Goal: Transaction & Acquisition: Download file/media

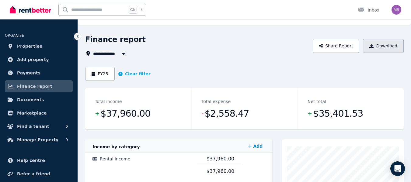
click at [378, 46] on button "Download" at bounding box center [383, 46] width 41 height 14
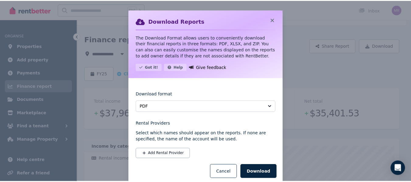
scroll to position [13, 0]
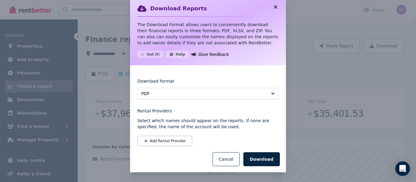
click at [273, 5] on icon at bounding box center [276, 6] width 6 height 5
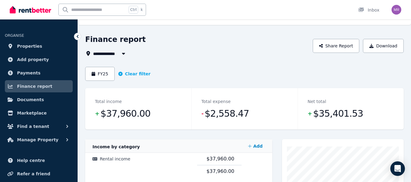
click at [262, 104] on div "Total expense - $2,558.47" at bounding box center [245, 108] width 106 height 41
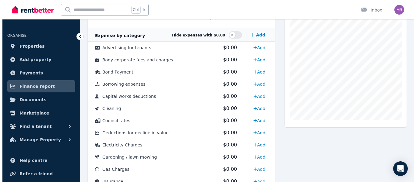
scroll to position [165, 0]
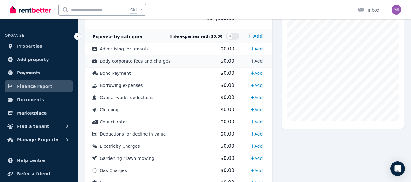
click at [258, 62] on link "Add" at bounding box center [256, 61] width 17 height 10
select select "**********"
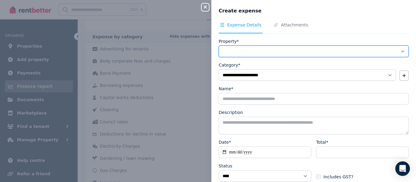
click at [396, 51] on select "**********" at bounding box center [314, 52] width 190 height 12
select select "**********"
click at [219, 46] on select "**********" at bounding box center [314, 52] width 190 height 12
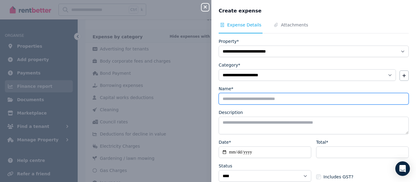
click at [276, 100] on input "Name*" at bounding box center [314, 99] width 190 height 12
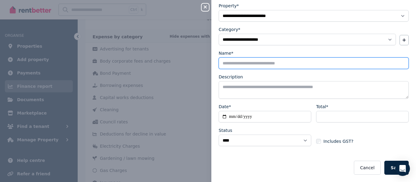
scroll to position [35, 0]
type input "**********"
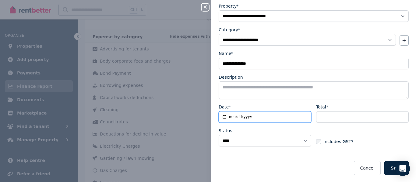
click at [257, 118] on input "Date*" at bounding box center [265, 117] width 93 height 12
type input "**********"
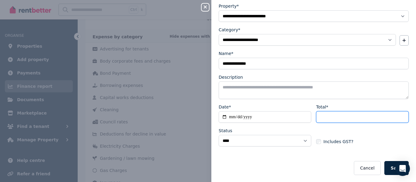
click at [329, 119] on input "Total*" at bounding box center [362, 117] width 93 height 12
type input "****"
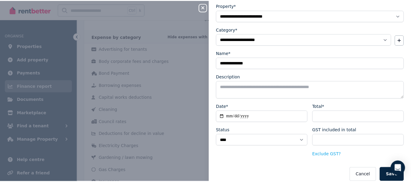
scroll to position [43, 0]
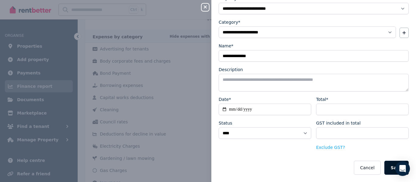
click at [389, 167] on button "Save" at bounding box center [396, 168] width 24 height 14
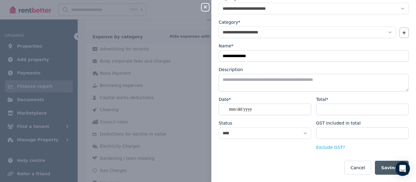
select select
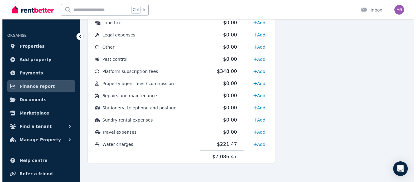
scroll to position [351, 0]
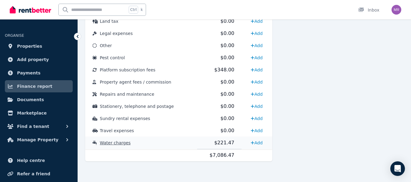
click at [117, 143] on span "Water charges" at bounding box center [115, 143] width 31 height 5
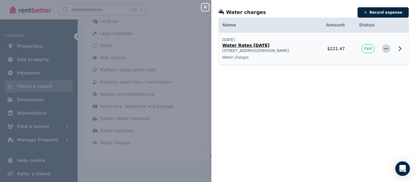
click at [384, 49] on icon "button" at bounding box center [386, 48] width 4 height 1
click at [350, 65] on span "Edit expense" at bounding box center [366, 65] width 39 height 7
select select "**********"
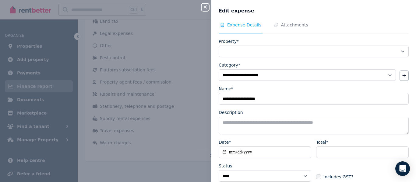
select select "**********"
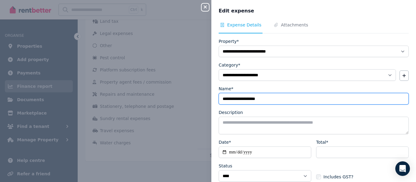
click at [254, 100] on input "**********" at bounding box center [314, 99] width 190 height 12
type input "**********"
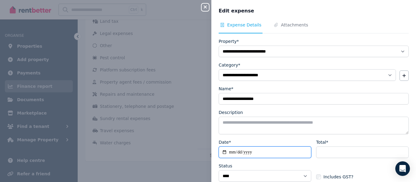
click at [240, 151] on input "**********" at bounding box center [265, 153] width 93 height 12
click at [232, 152] on input "**********" at bounding box center [265, 153] width 93 height 12
type input "**********"
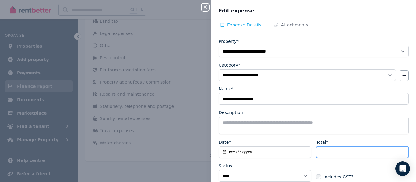
click at [338, 155] on input "******" at bounding box center [362, 153] width 93 height 12
type input "*"
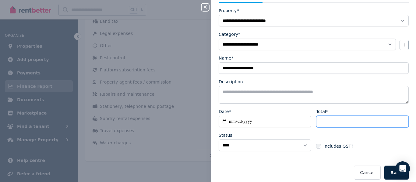
scroll to position [36, 0]
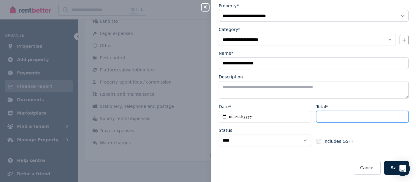
type input "*******"
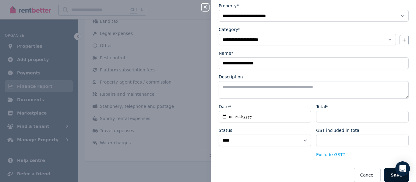
click at [391, 176] on button "Save" at bounding box center [396, 175] width 24 height 14
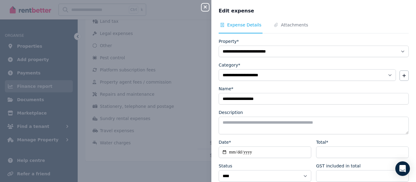
scroll to position [43, 0]
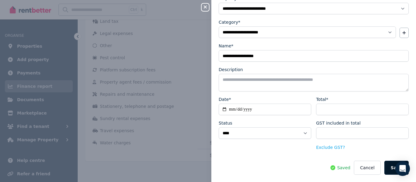
click at [393, 168] on button "Save" at bounding box center [396, 168] width 24 height 14
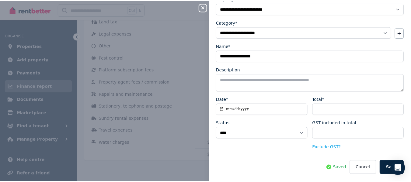
scroll to position [0, 0]
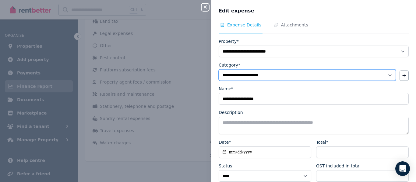
click at [385, 75] on select "**********" at bounding box center [307, 75] width 177 height 12
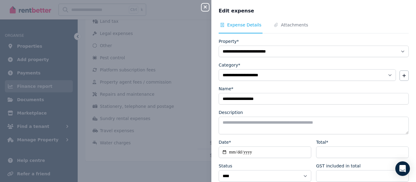
click at [405, 41] on div "**********" at bounding box center [313, 120] width 205 height 196
click at [204, 7] on icon "button" at bounding box center [205, 7] width 7 height 5
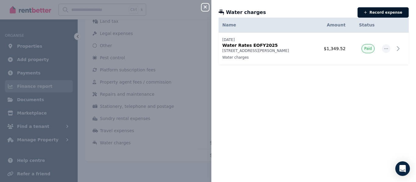
click at [379, 12] on button "Record expense" at bounding box center [382, 12] width 51 height 10
select select "**********"
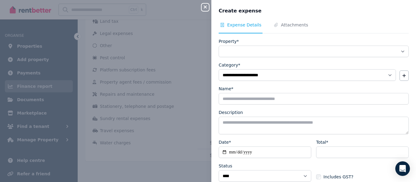
click at [206, 7] on icon "button" at bounding box center [205, 6] width 3 height 3
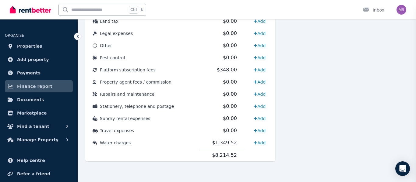
select select
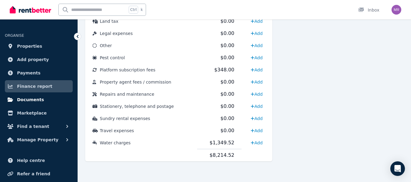
click at [29, 100] on span "Documents" at bounding box center [30, 99] width 27 height 7
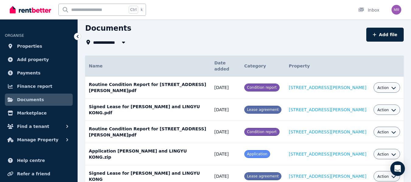
scroll to position [25, 0]
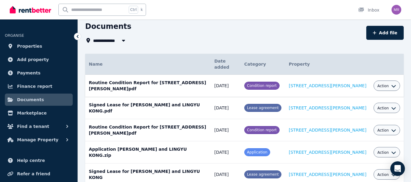
click at [385, 84] on span "Action" at bounding box center [384, 86] width 12 height 5
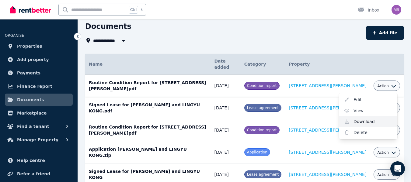
click at [366, 116] on link "Download" at bounding box center [368, 121] width 58 height 11
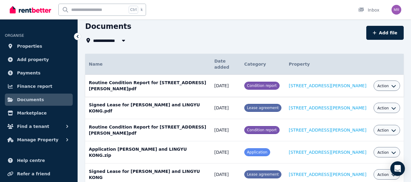
click at [212, 42] on div "**********" at bounding box center [224, 40] width 278 height 7
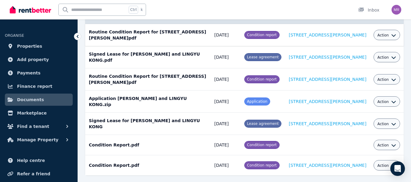
scroll to position [0, 0]
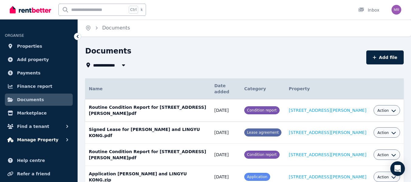
click at [30, 141] on span "Manage Property" at bounding box center [37, 139] width 41 height 7
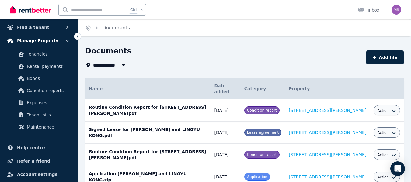
scroll to position [100, 0]
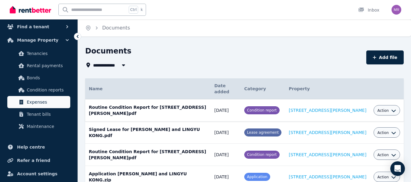
click at [37, 100] on span "Expenses" at bounding box center [47, 102] width 41 height 7
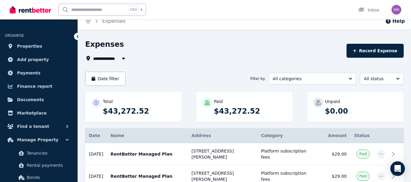
scroll to position [6, 0]
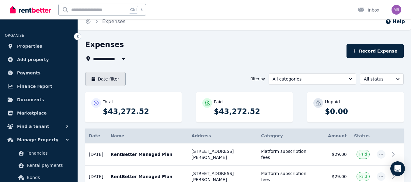
click at [114, 81] on button "Date filter" at bounding box center [105, 79] width 40 height 14
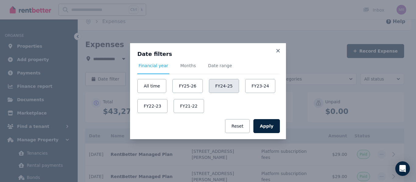
click at [212, 90] on button "FY24-25" at bounding box center [224, 86] width 30 height 14
click at [270, 127] on button "Apply" at bounding box center [266, 126] width 26 height 14
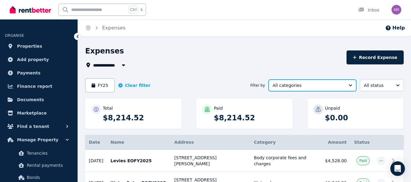
click at [350, 87] on button "All categories" at bounding box center [313, 86] width 88 height 12
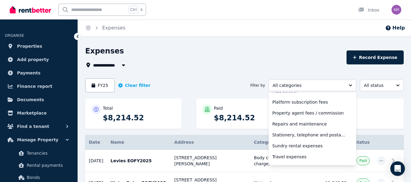
scroll to position [203, 0]
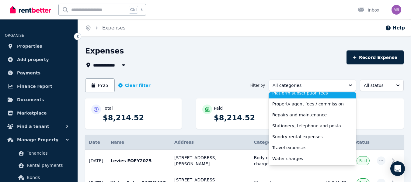
click at [287, 96] on li "Platform subscription fees" at bounding box center [313, 93] width 88 height 11
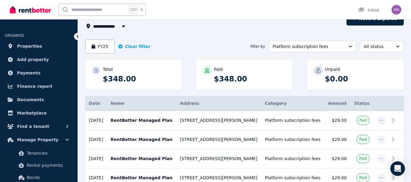
scroll to position [38, 0]
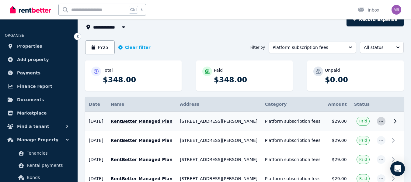
click at [382, 122] on icon "button" at bounding box center [381, 121] width 5 height 4
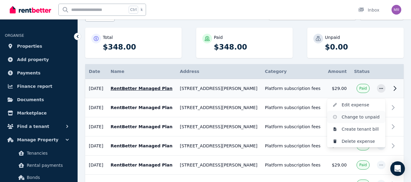
scroll to position [72, 0]
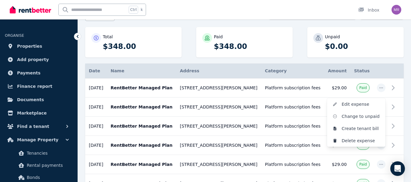
click at [387, 73] on th at bounding box center [382, 71] width 16 height 15
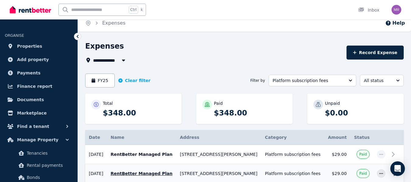
scroll to position [5, 0]
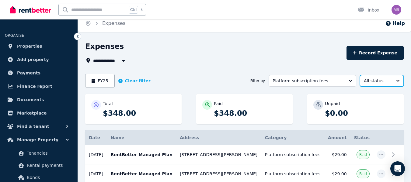
click at [385, 83] on span "All status" at bounding box center [377, 81] width 27 height 6
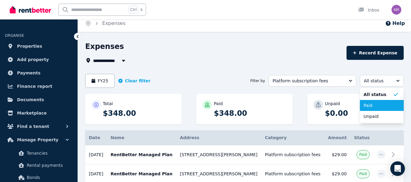
click at [373, 107] on span "Paid" at bounding box center [378, 106] width 29 height 6
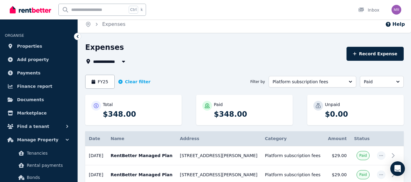
scroll to position [3, 0]
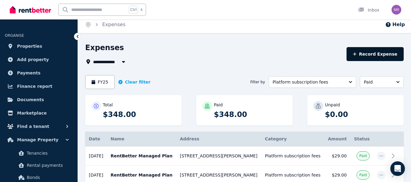
click at [383, 54] on button "Record Expense" at bounding box center [375, 54] width 57 height 14
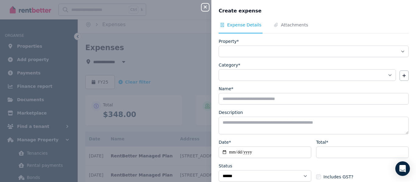
click at [204, 6] on icon "button" at bounding box center [205, 6] width 3 height 3
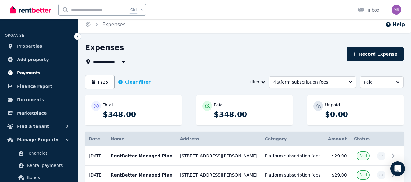
click at [30, 74] on span "Payments" at bounding box center [28, 72] width 23 height 7
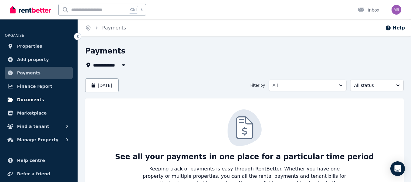
click at [31, 99] on span "Documents" at bounding box center [30, 99] width 27 height 7
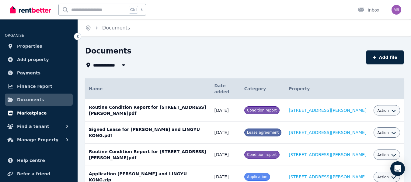
click at [31, 114] on span "Marketplace" at bounding box center [32, 113] width 30 height 7
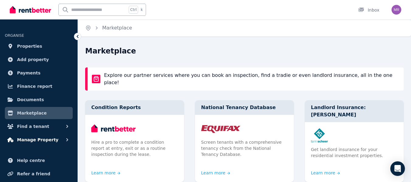
click at [33, 139] on span "Manage Property" at bounding box center [37, 139] width 41 height 7
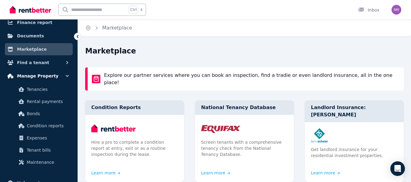
scroll to position [64, 0]
click at [33, 139] on span "Expenses" at bounding box center [47, 137] width 41 height 7
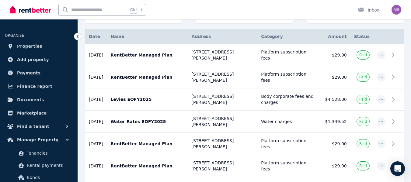
scroll to position [38, 0]
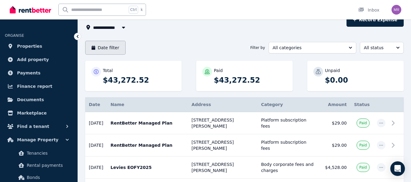
click at [108, 49] on button "Date filter" at bounding box center [105, 48] width 40 height 14
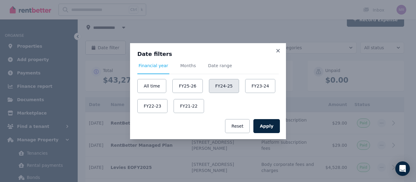
click at [219, 90] on button "FY24-25" at bounding box center [224, 86] width 30 height 14
click at [269, 131] on button "Apply" at bounding box center [266, 126] width 26 height 14
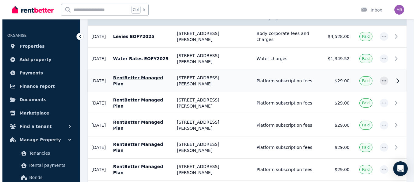
scroll to position [125, 0]
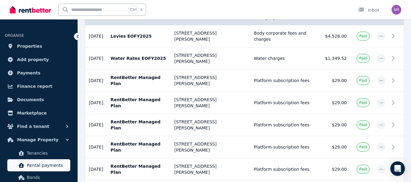
click at [44, 163] on span "Rental payments" at bounding box center [47, 165] width 41 height 7
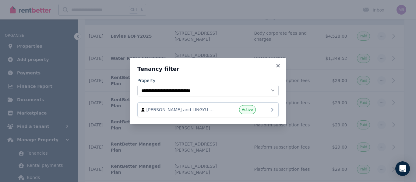
click at [270, 113] on icon at bounding box center [272, 109] width 7 height 7
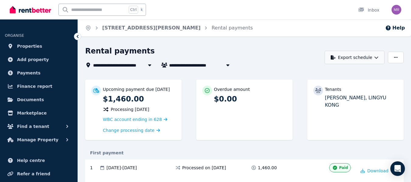
click at [378, 56] on icon "button" at bounding box center [377, 57] width 4 height 4
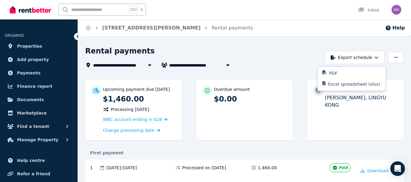
click at [293, 54] on div "Rental payments" at bounding box center [203, 52] width 236 height 12
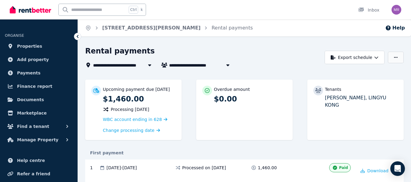
click at [394, 53] on button "button" at bounding box center [396, 58] width 16 height 12
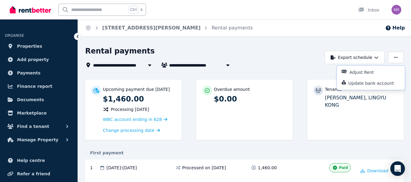
click at [277, 63] on div "**********" at bounding box center [203, 65] width 236 height 7
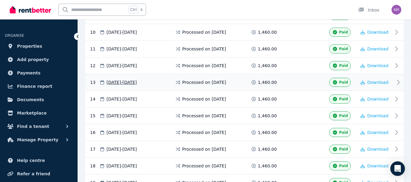
scroll to position [306, 0]
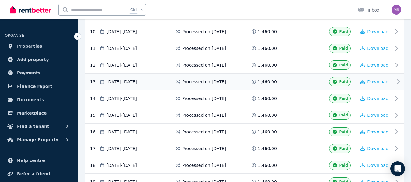
click at [376, 83] on span "Download" at bounding box center [378, 81] width 21 height 5
click at [137, 116] on span "[DATE] - [DATE]" at bounding box center [122, 115] width 30 height 6
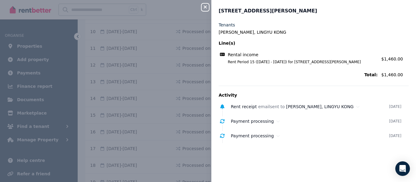
click at [209, 5] on div "Close panel" at bounding box center [208, 5] width 12 height 11
click at [206, 5] on icon "button" at bounding box center [205, 7] width 7 height 5
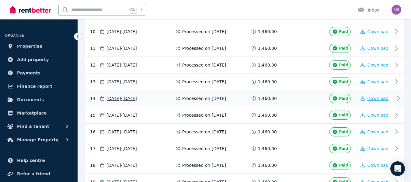
click at [379, 96] on span "Download" at bounding box center [378, 98] width 21 height 5
click at [378, 96] on span "Download" at bounding box center [378, 98] width 21 height 5
click at [369, 111] on div "Download" at bounding box center [375, 115] width 37 height 9
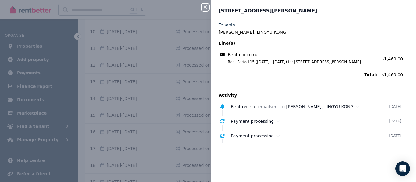
click at [204, 4] on button "Close panel" at bounding box center [205, 7] width 7 height 7
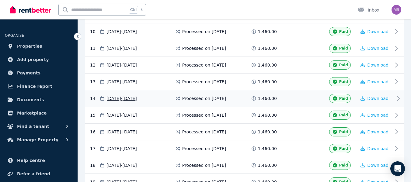
click at [361, 98] on div "Download" at bounding box center [375, 98] width 37 height 9
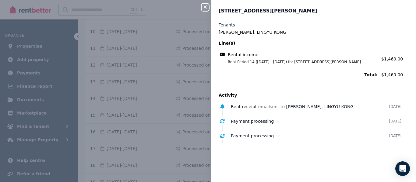
click at [205, 8] on icon "button" at bounding box center [205, 6] width 3 height 3
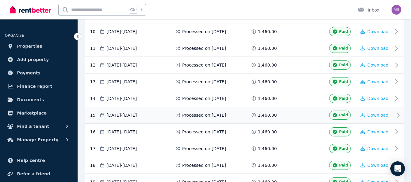
click at [368, 113] on button "Download" at bounding box center [375, 115] width 28 height 6
click at [377, 114] on span "Download" at bounding box center [378, 115] width 21 height 5
click at [381, 130] on span "Download" at bounding box center [378, 132] width 21 height 5
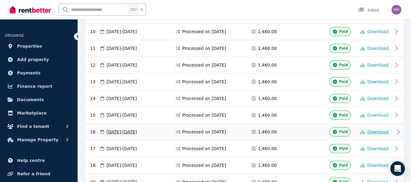
click at [380, 130] on span "Download" at bounding box center [378, 132] width 21 height 5
click at [382, 148] on span "Download" at bounding box center [378, 148] width 21 height 5
click at [375, 148] on span "Download" at bounding box center [378, 148] width 21 height 5
click at [379, 166] on span "Download" at bounding box center [378, 165] width 21 height 5
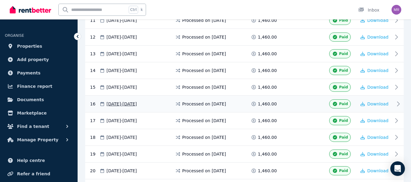
scroll to position [335, 0]
click at [373, 102] on span "Download" at bounding box center [378, 103] width 21 height 5
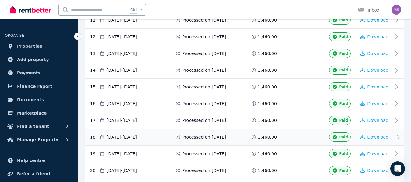
click at [375, 139] on span "Download" at bounding box center [378, 137] width 21 height 5
click at [380, 153] on span "Download" at bounding box center [378, 154] width 21 height 5
click at [379, 169] on span "Download" at bounding box center [378, 170] width 21 height 5
click at [381, 168] on span "Download" at bounding box center [378, 170] width 21 height 5
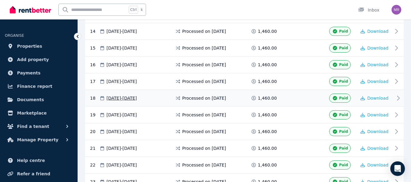
scroll to position [375, 0]
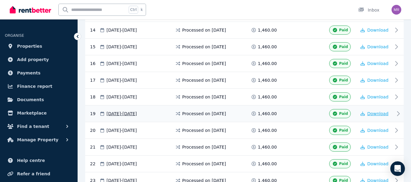
click at [374, 113] on span "Download" at bounding box center [378, 113] width 21 height 5
click at [381, 129] on span "Download" at bounding box center [378, 130] width 21 height 5
click at [381, 145] on span "Download" at bounding box center [378, 147] width 21 height 5
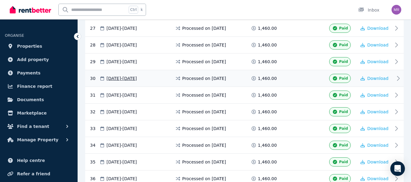
scroll to position [595, 0]
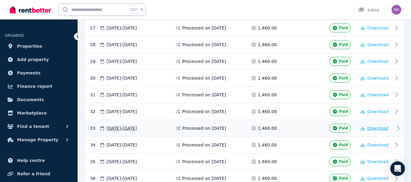
click at [375, 128] on span "Download" at bounding box center [378, 128] width 21 height 5
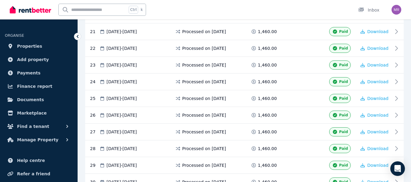
scroll to position [490, 0]
click at [376, 48] on span "Download" at bounding box center [378, 48] width 21 height 5
click at [410, 62] on div "**********" at bounding box center [244, 70] width 333 height 1029
click at [370, 65] on span "Download" at bounding box center [378, 65] width 21 height 5
click at [380, 80] on span "Download" at bounding box center [378, 82] width 21 height 5
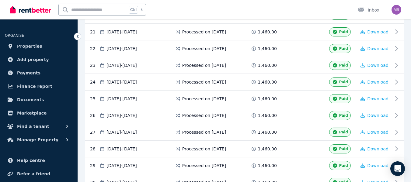
click at [405, 98] on div "**********" at bounding box center [244, 70] width 333 height 1029
click at [372, 99] on span "Download" at bounding box center [378, 99] width 21 height 5
click at [371, 113] on span "Download" at bounding box center [378, 115] width 21 height 5
click at [365, 133] on icon "button" at bounding box center [363, 132] width 4 height 4
click at [369, 149] on span "Download" at bounding box center [378, 149] width 21 height 5
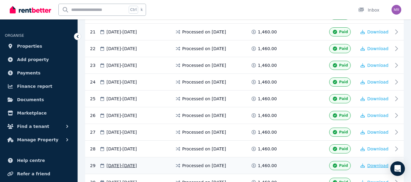
click at [367, 164] on button "Download" at bounding box center [375, 166] width 28 height 6
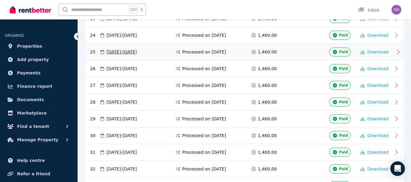
scroll to position [539, 0]
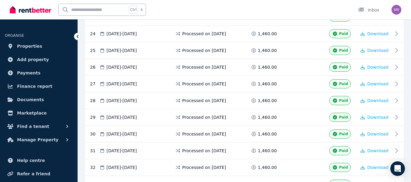
click at [407, 9] on div "Open main menu Ctrl k Inbox Open user menu" at bounding box center [205, 9] width 411 height 19
click at [382, 134] on span "Download" at bounding box center [378, 134] width 21 height 5
click at [381, 150] on span "Download" at bounding box center [378, 151] width 21 height 5
click at [372, 165] on span "Download" at bounding box center [378, 167] width 21 height 5
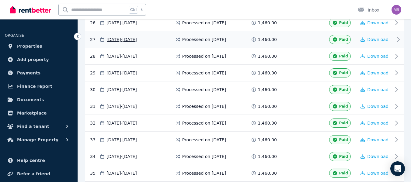
scroll to position [595, 0]
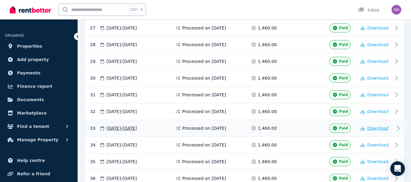
click at [372, 126] on span "Download" at bounding box center [378, 128] width 21 height 5
click at [374, 143] on span "Download" at bounding box center [378, 145] width 21 height 5
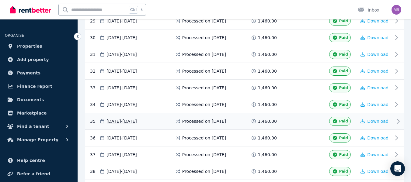
scroll to position [635, 0]
click at [370, 119] on span "Download" at bounding box center [378, 121] width 21 height 5
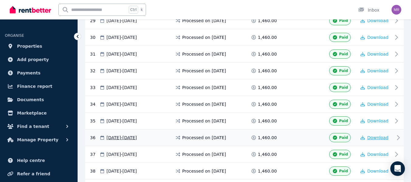
click at [374, 137] on span "Download" at bounding box center [378, 138] width 21 height 5
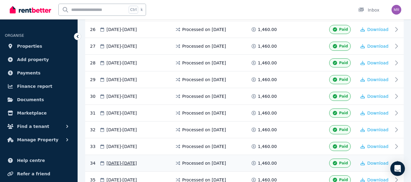
scroll to position [576, 0]
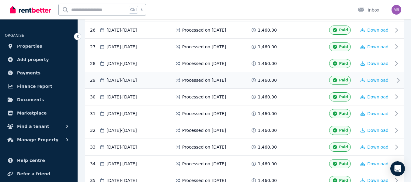
click at [376, 79] on span "Download" at bounding box center [378, 80] width 21 height 5
click at [385, 97] on span "Download" at bounding box center [378, 97] width 21 height 5
click at [380, 111] on span "Download" at bounding box center [378, 113] width 21 height 5
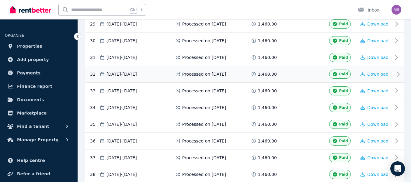
scroll to position [632, 0]
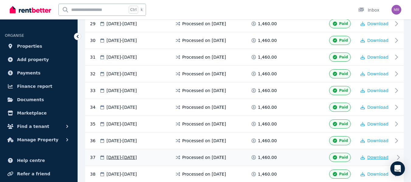
click at [374, 156] on span "Download" at bounding box center [378, 157] width 21 height 5
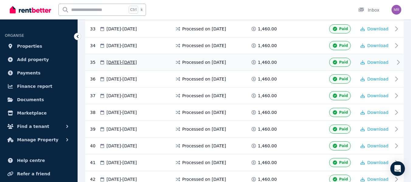
scroll to position [695, 0]
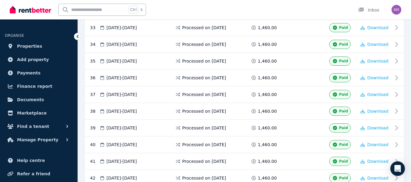
click at [253, 10] on div "Ctrl k Inbox" at bounding box center [195, 9] width 371 height 19
click at [369, 112] on span "Download" at bounding box center [378, 111] width 21 height 5
click at [359, 133] on div "39 [DATE] - [DATE] Processed on [DATE] 1,460.00 Paid Download" at bounding box center [244, 128] width 319 height 17
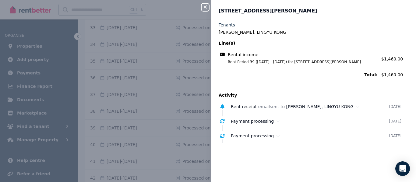
click at [204, 8] on icon "button" at bounding box center [205, 6] width 3 height 3
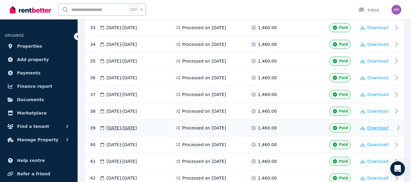
click at [377, 126] on span "Download" at bounding box center [378, 128] width 21 height 5
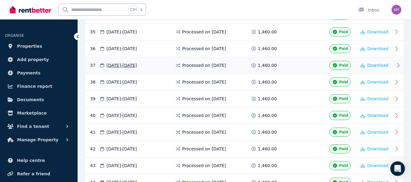
scroll to position [725, 0]
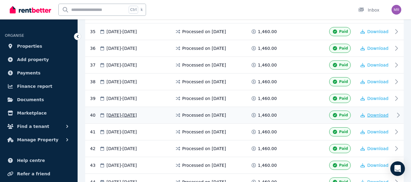
click at [377, 113] on span "Download" at bounding box center [378, 115] width 21 height 5
click at [256, 10] on div "Ctrl k Inbox" at bounding box center [195, 9] width 371 height 19
